Goal: Task Accomplishment & Management: Complete application form

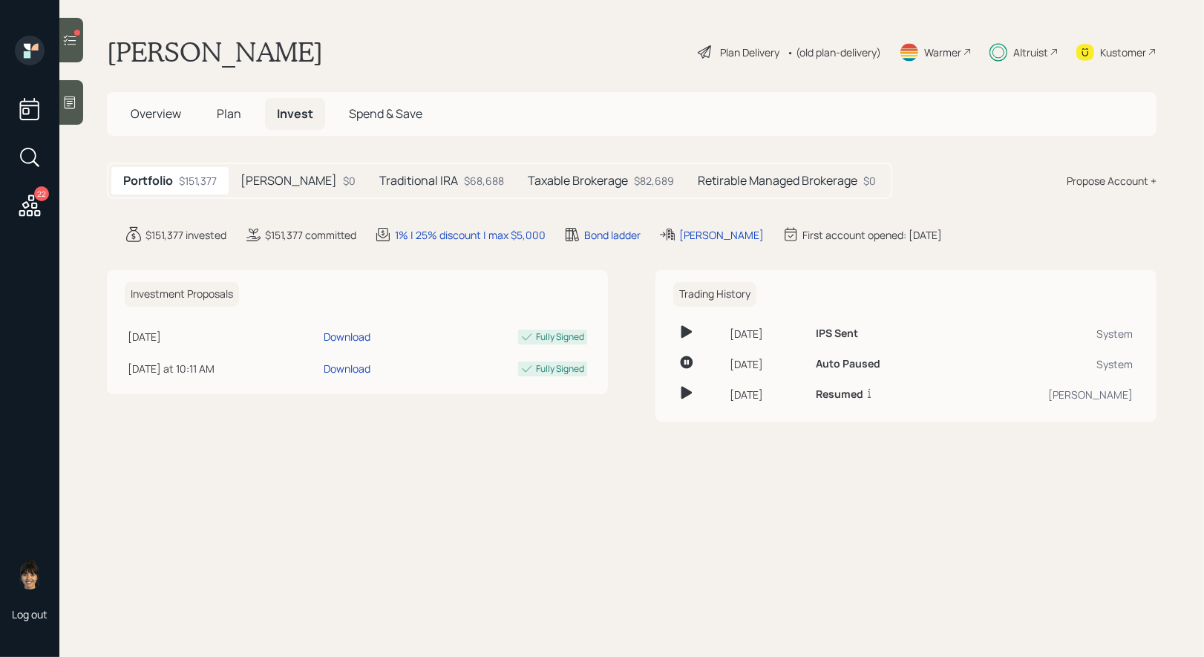
click at [729, 178] on h5 "Retirable Managed Brokerage" at bounding box center [778, 181] width 160 height 14
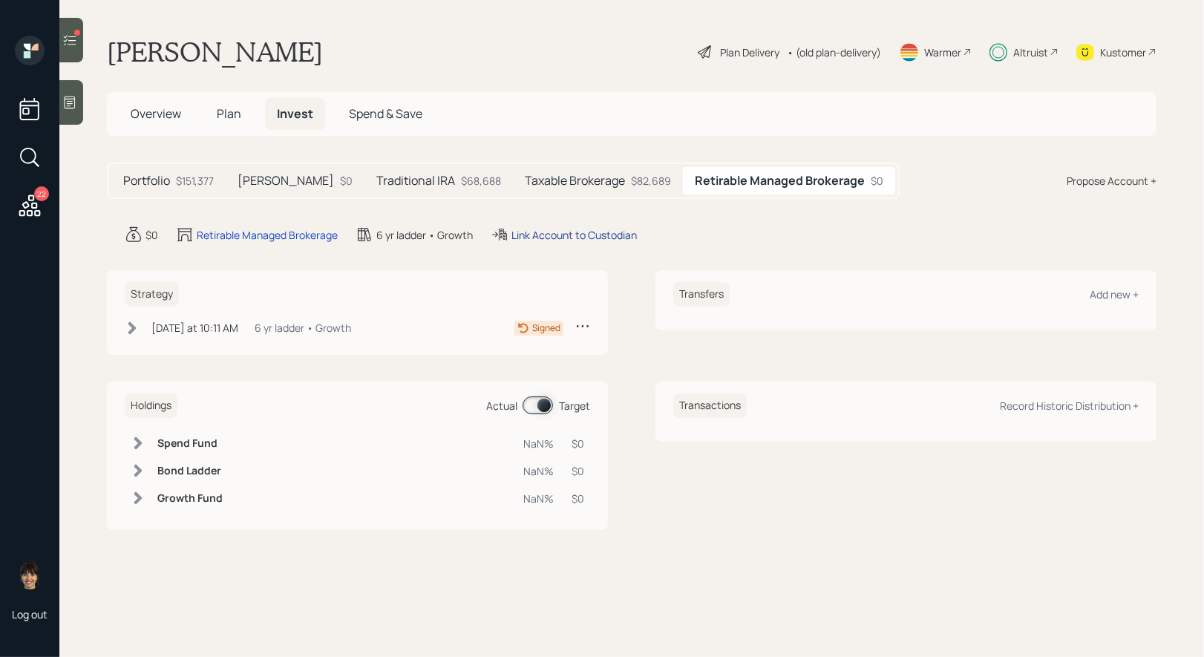
click at [528, 230] on div "Link Account to Custodian" at bounding box center [573, 235] width 125 height 16
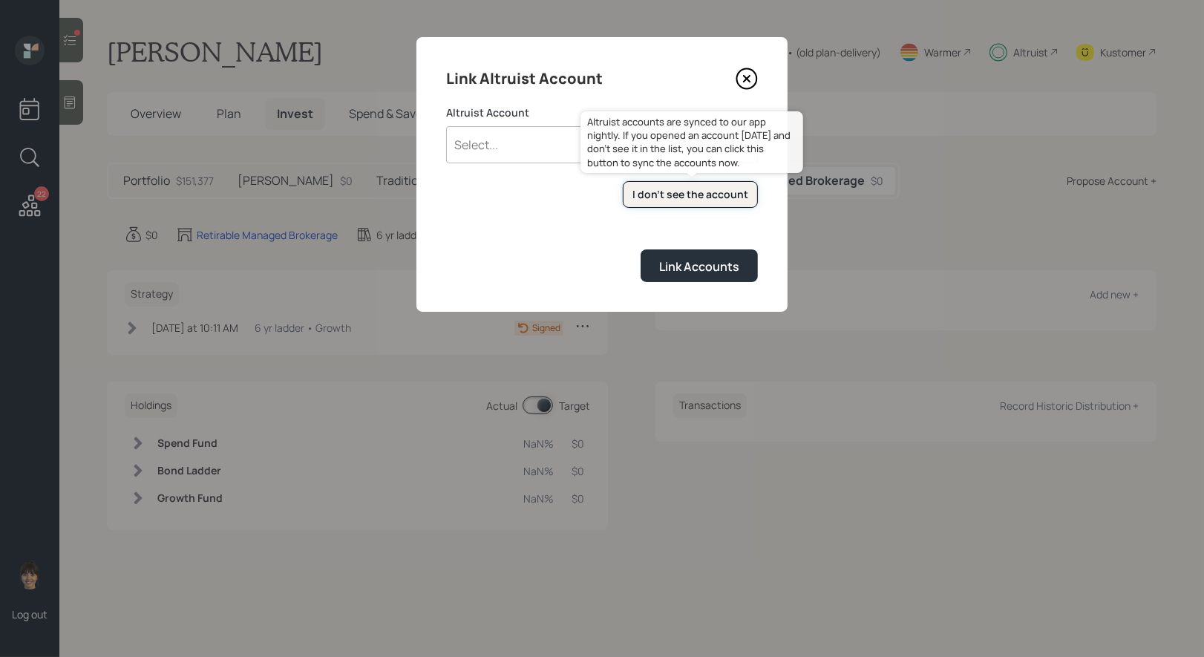
click at [690, 193] on div "I don't see the account" at bounding box center [690, 194] width 116 height 15
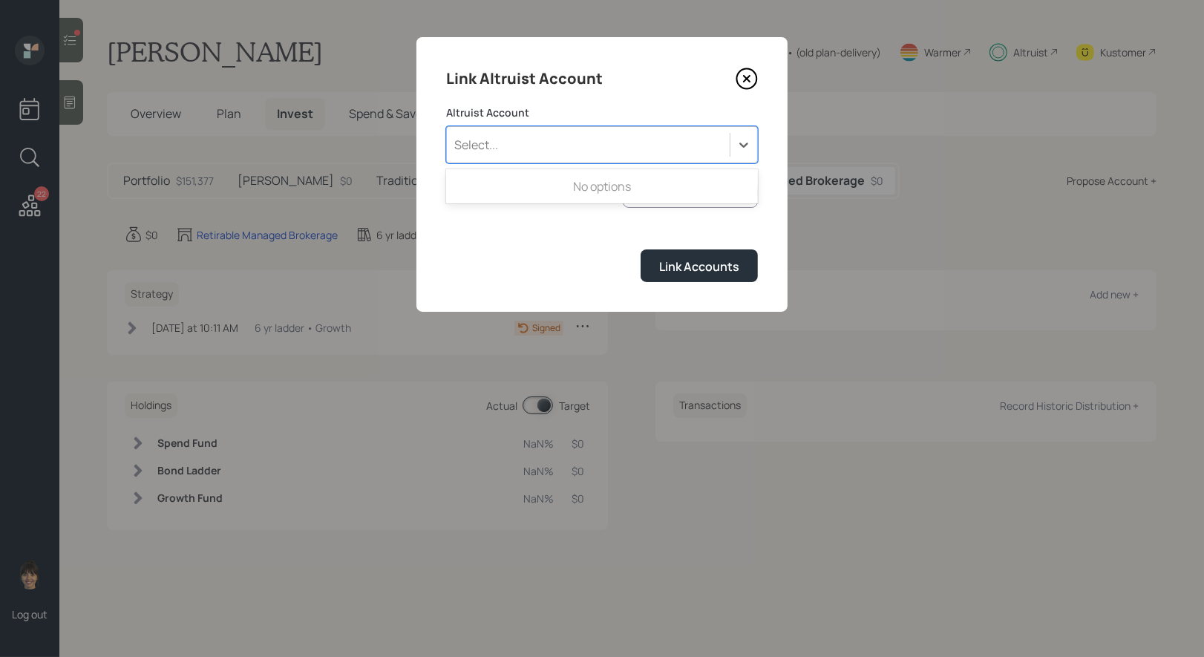
click at [556, 142] on div "Select..." at bounding box center [588, 144] width 283 height 25
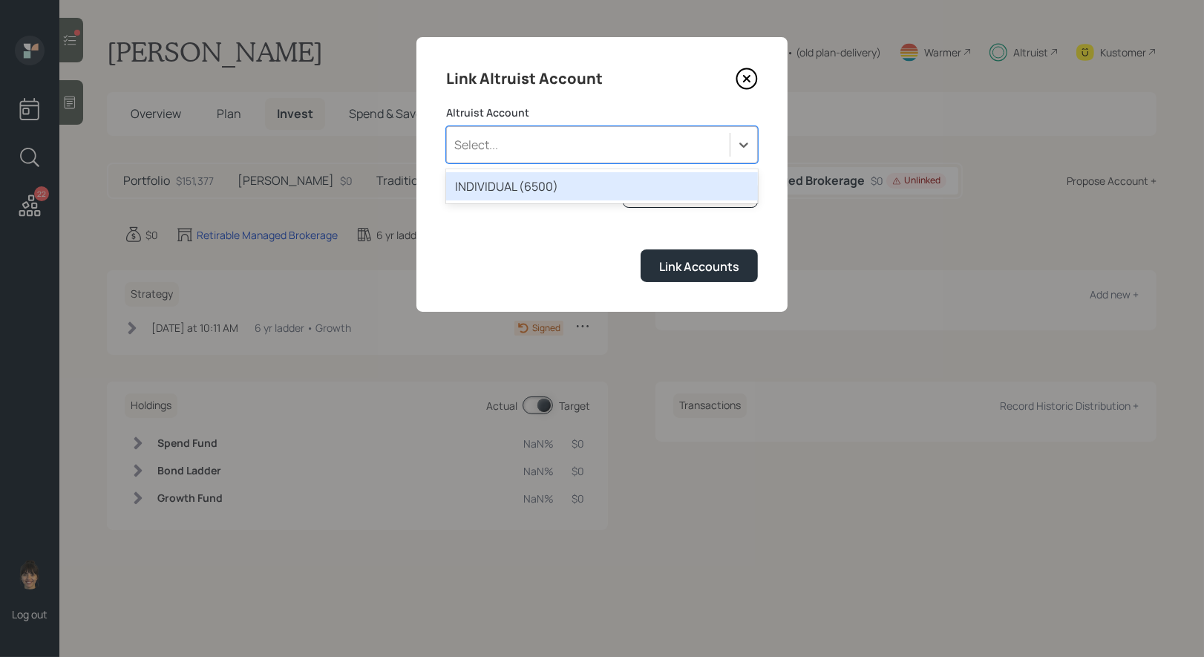
click at [556, 142] on div "Select..." at bounding box center [588, 144] width 283 height 25
click at [523, 186] on div "INDIVIDUAL (6500)" at bounding box center [602, 186] width 312 height 28
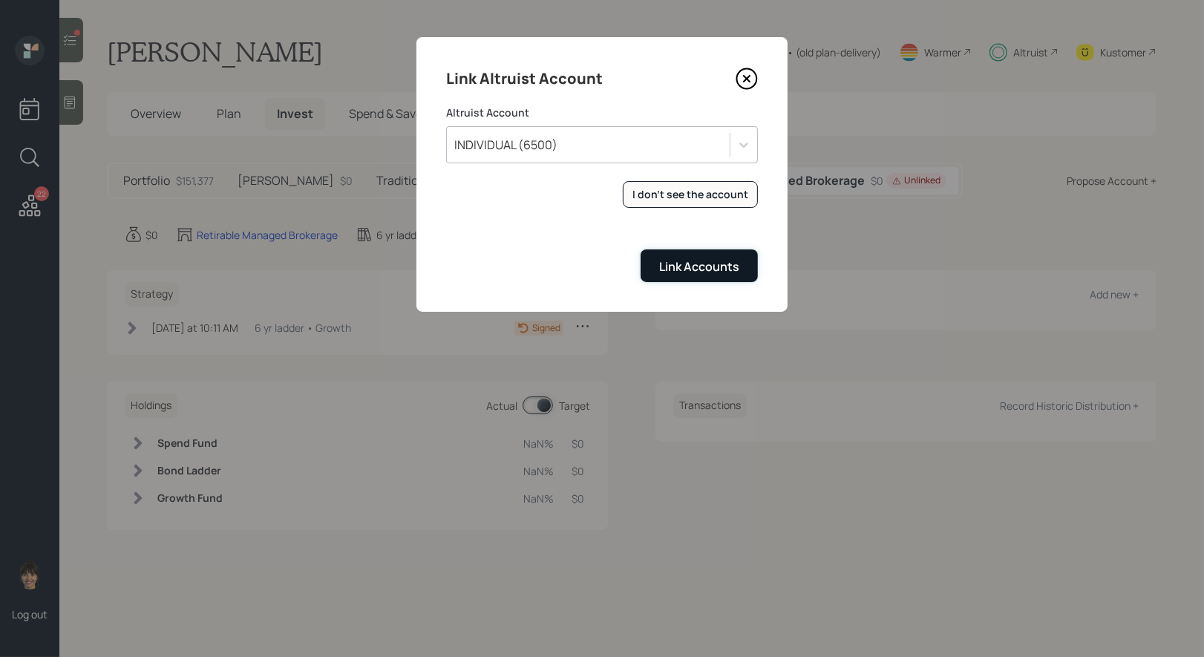
click at [687, 264] on div "Link Accounts" at bounding box center [699, 266] width 80 height 16
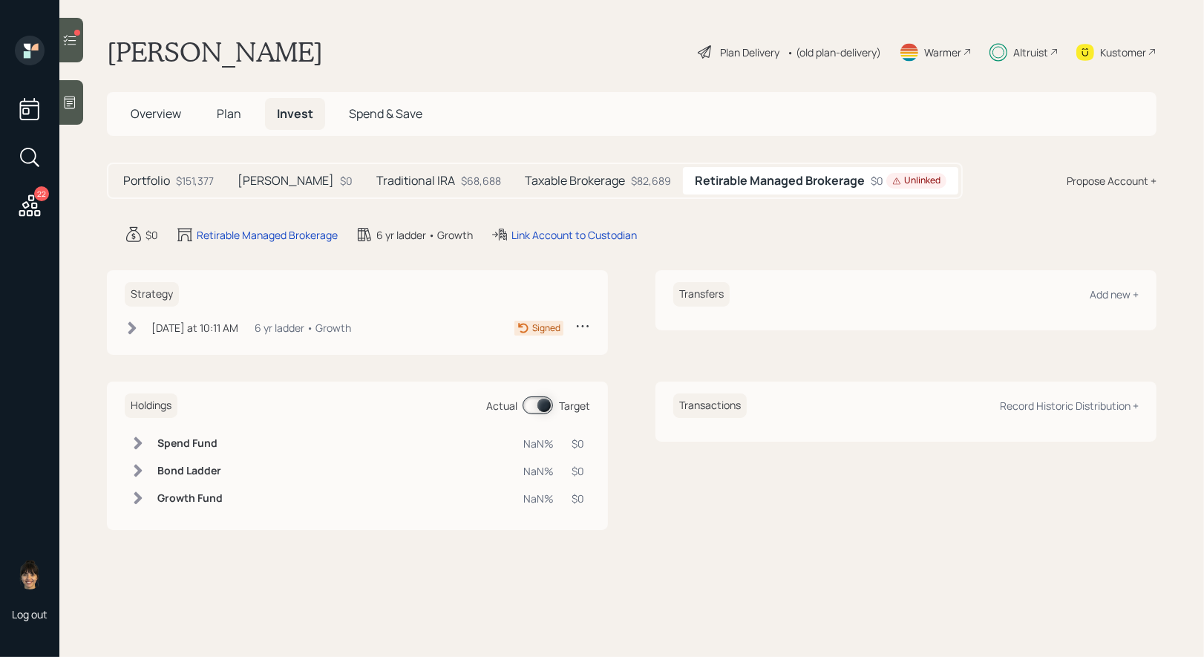
click at [132, 324] on icon at bounding box center [132, 327] width 8 height 13
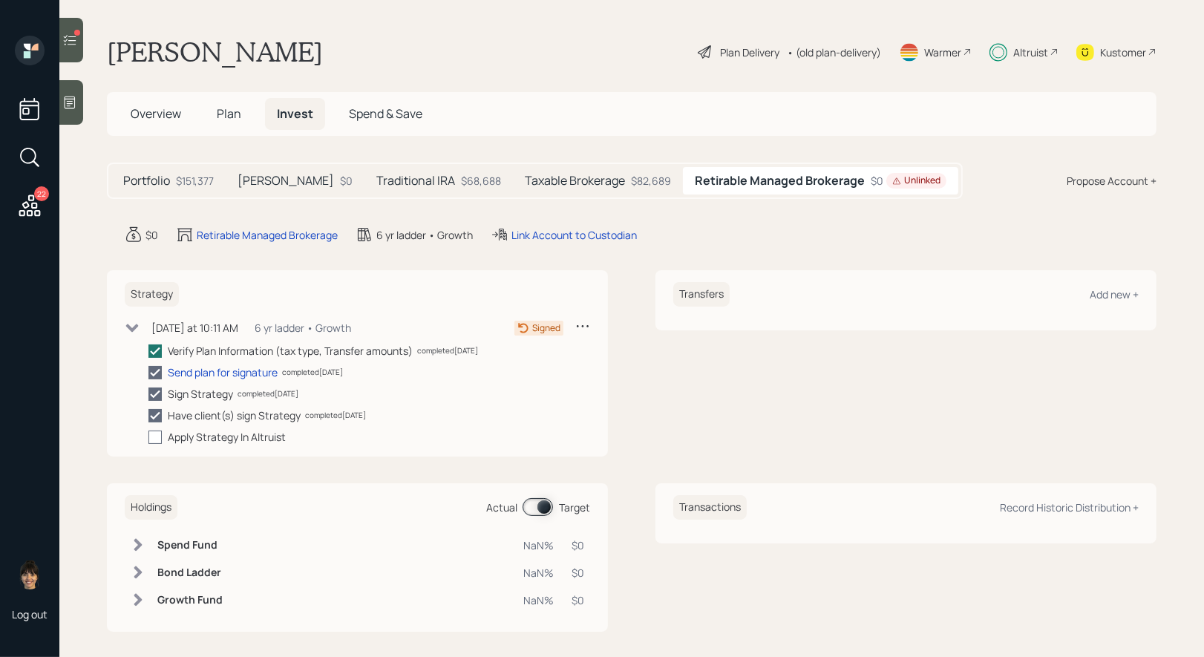
click at [154, 436] on div at bounding box center [154, 436] width 13 height 13
click at [148, 436] on input "checkbox" at bounding box center [148, 436] width 1 height 1
checkbox input "true"
click at [79, 33] on div at bounding box center [77, 33] width 6 height 6
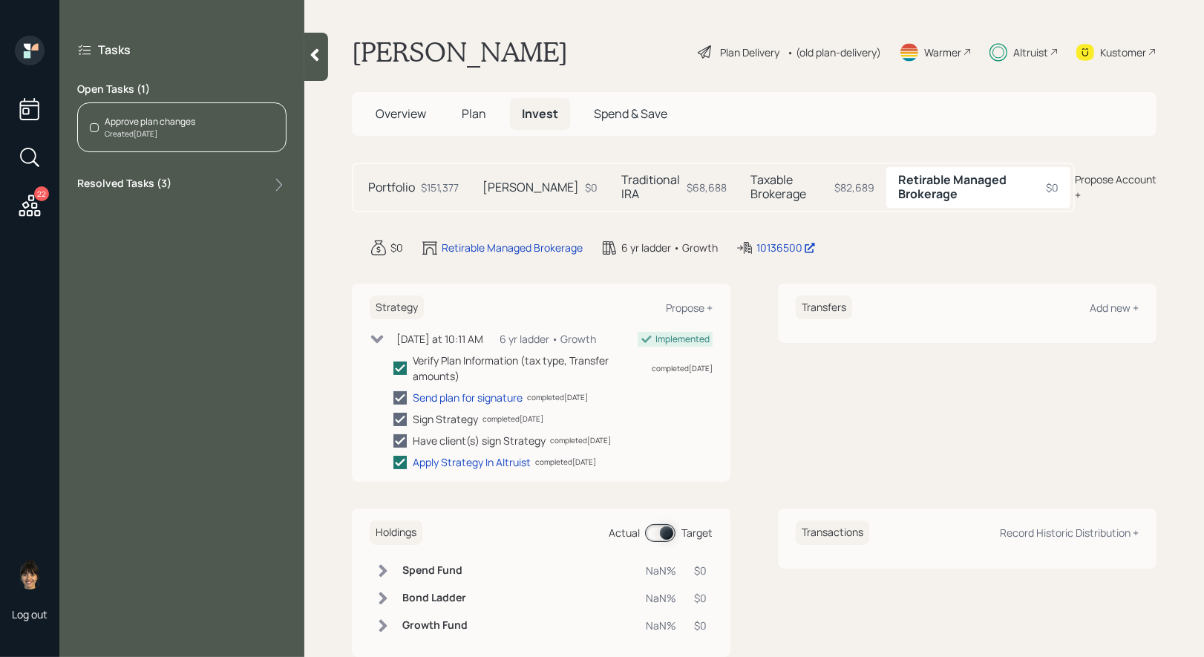
click at [131, 119] on div "Approve plan changes" at bounding box center [150, 121] width 91 height 13
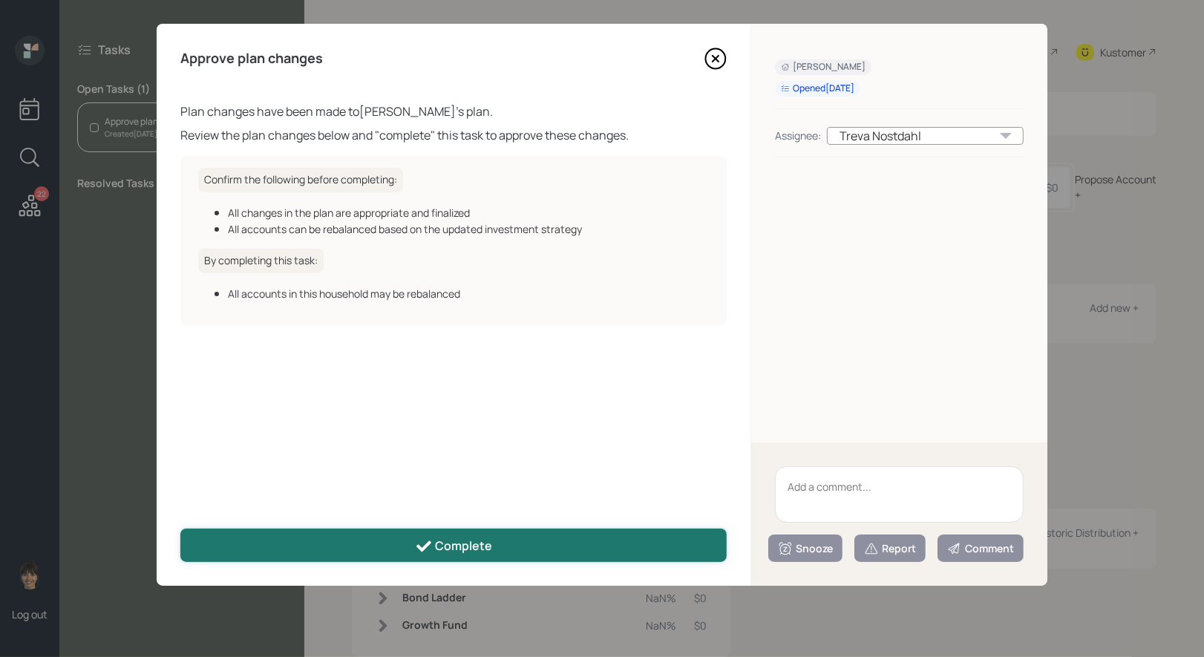
click at [439, 544] on div "Complete" at bounding box center [454, 546] width 78 height 18
